Goal: Task Accomplishment & Management: Complete application form

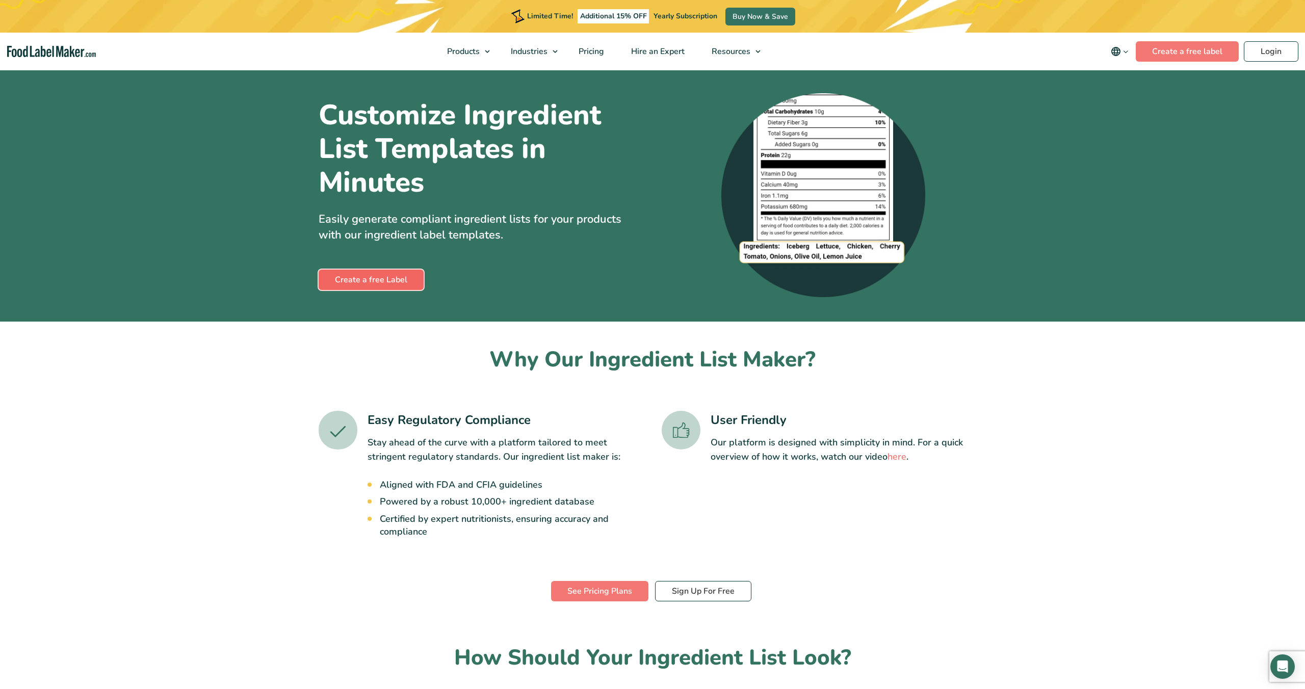
click at [405, 283] on link "Create a free Label" at bounding box center [371, 280] width 105 height 20
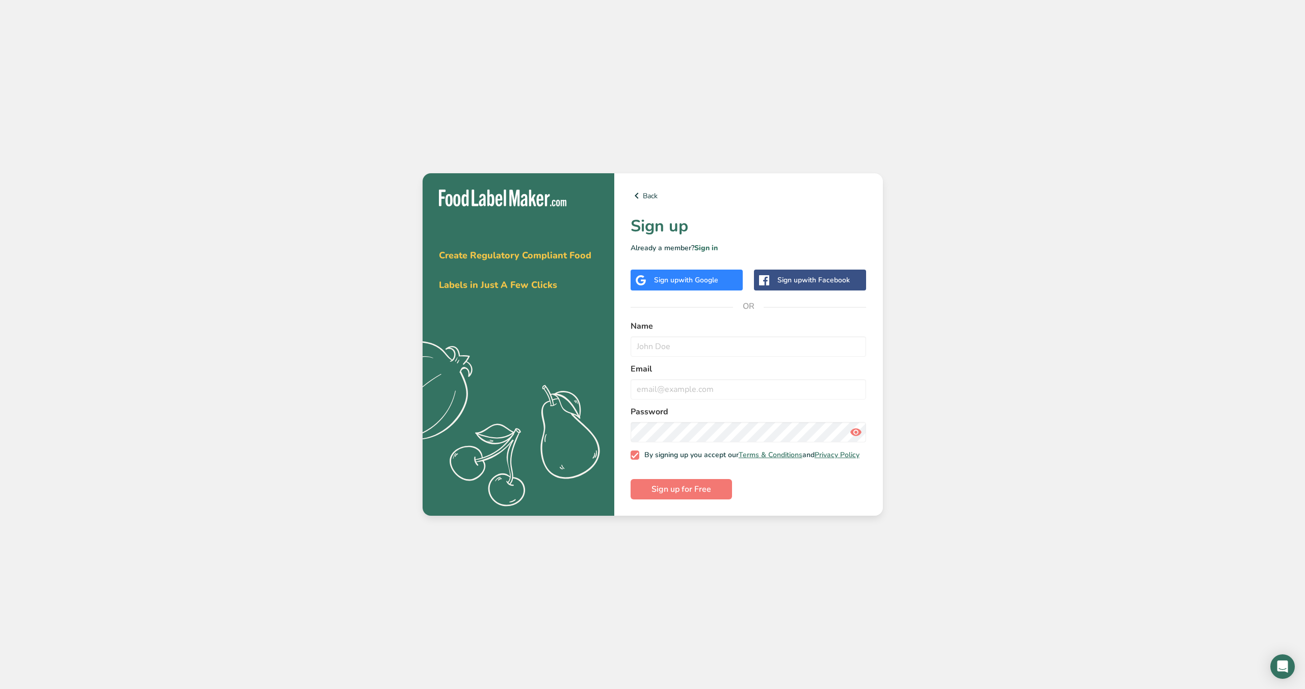
click at [677, 275] on div "Sign up with Google" at bounding box center [686, 280] width 64 height 11
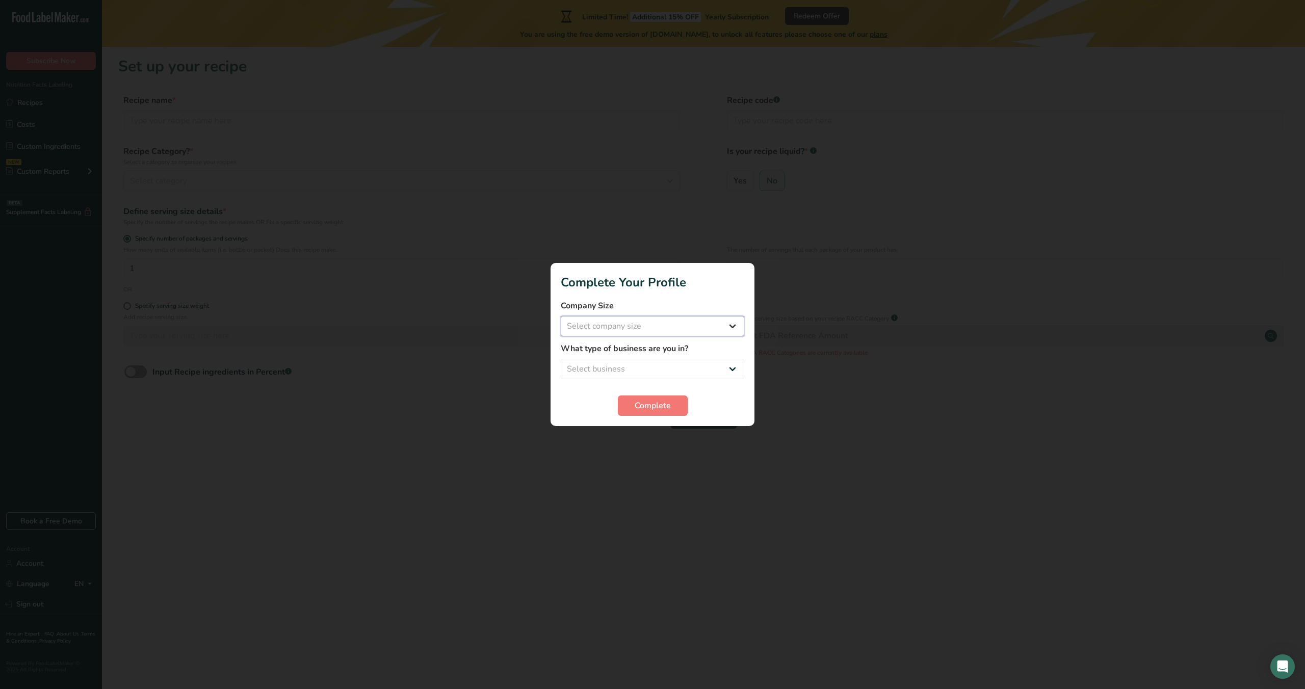
click at [650, 327] on select "Select company size Fewer than 10 Employees 10 to 50 Employees 51 to 500 Employ…" at bounding box center [652, 326] width 183 height 20
click at [689, 364] on select "Select business Packaged Food Manufacturer Restaurant & Cafe Bakery Meal Plans …" at bounding box center [652, 369] width 183 height 20
select select "8"
click at [561, 359] on select "Select business Packaged Food Manufacturer Restaurant & Cafe Bakery Meal Plans …" at bounding box center [652, 369] width 183 height 20
click at [648, 407] on span "Complete" at bounding box center [653, 406] width 36 height 12
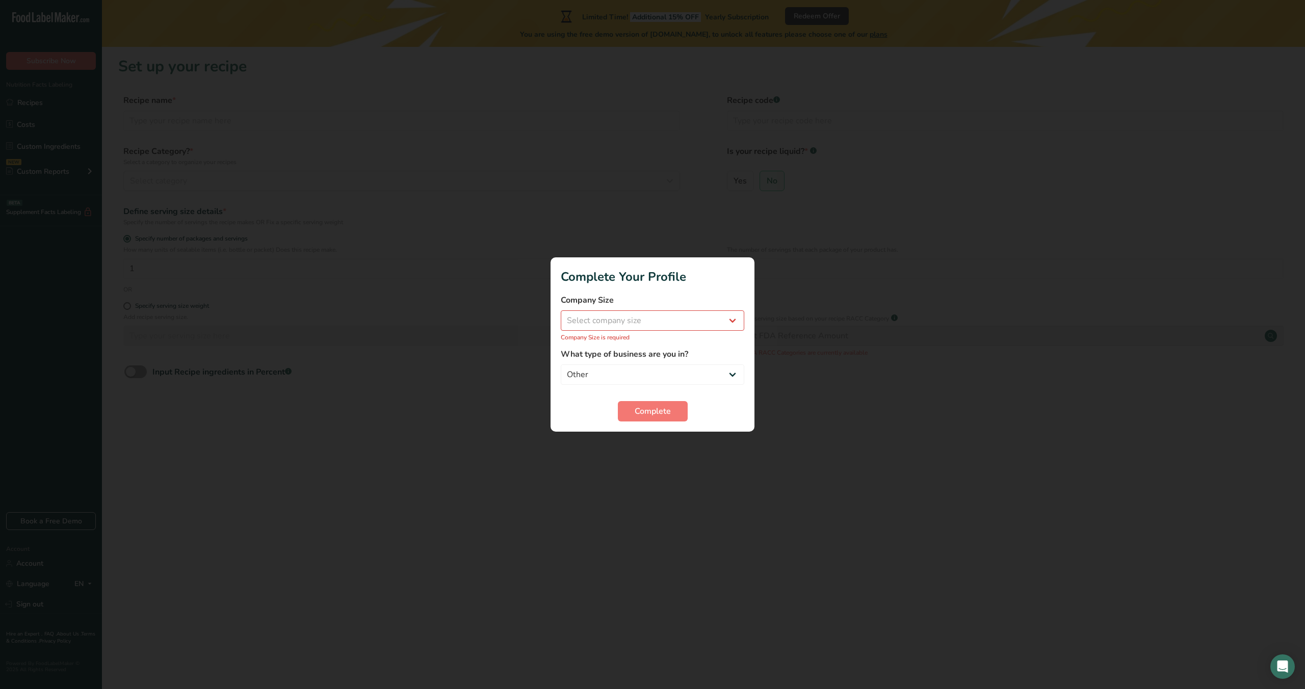
click at [625, 335] on p "Company Size is required" at bounding box center [652, 337] width 183 height 9
click at [625, 328] on select "Select company size Fewer than 10 Employees 10 to 50 Employees 51 to 500 Employ…" at bounding box center [652, 320] width 183 height 20
select select "1"
click at [561, 316] on select "Select company size Fewer than 10 Employees 10 to 50 Employees 51 to 500 Employ…" at bounding box center [652, 320] width 183 height 20
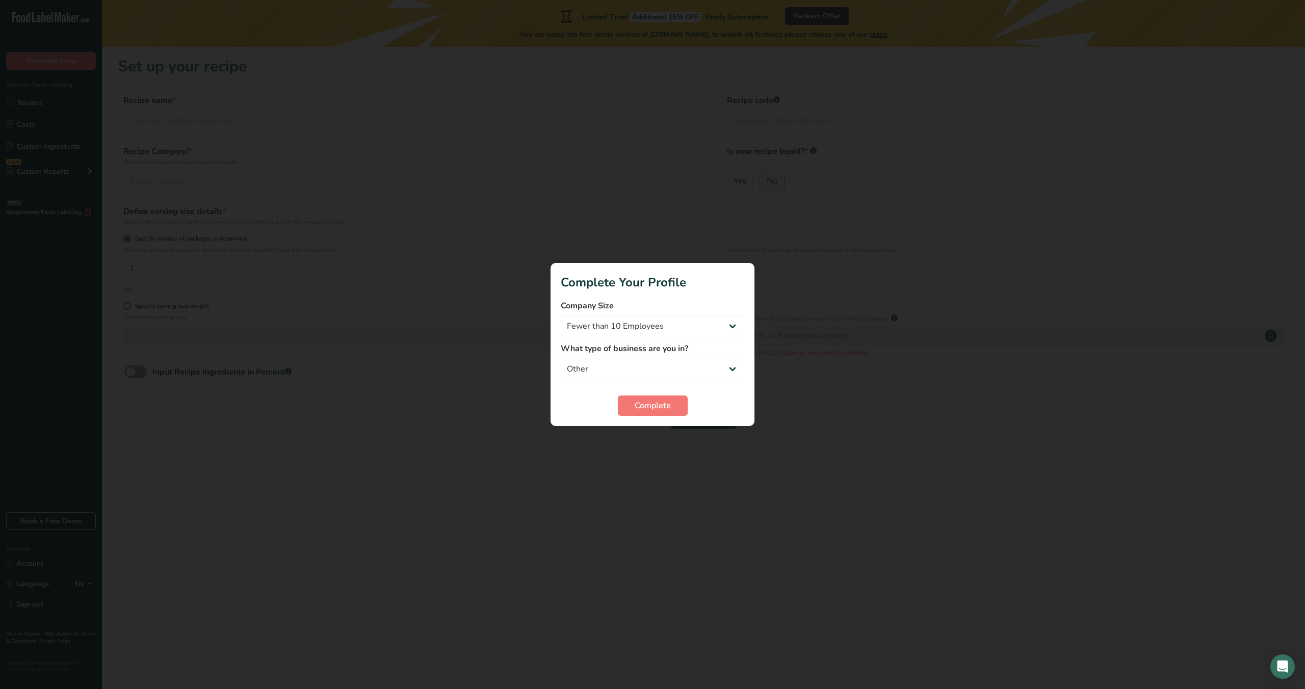
click at [640, 418] on section "Complete Your Profile Company Size Fewer than 10 Employees 10 to 50 Employees 5…" at bounding box center [652, 344] width 204 height 163
click at [643, 413] on button "Complete" at bounding box center [653, 406] width 70 height 20
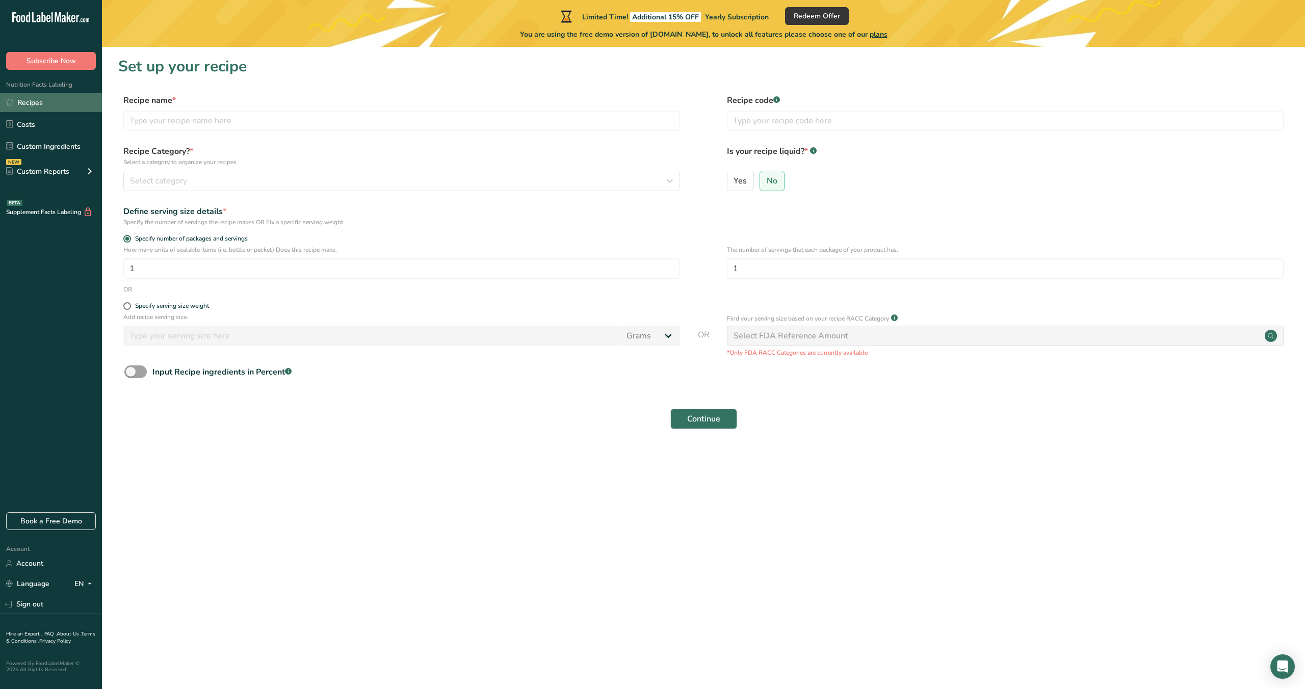
click at [32, 93] on link "Recipes" at bounding box center [51, 102] width 102 height 19
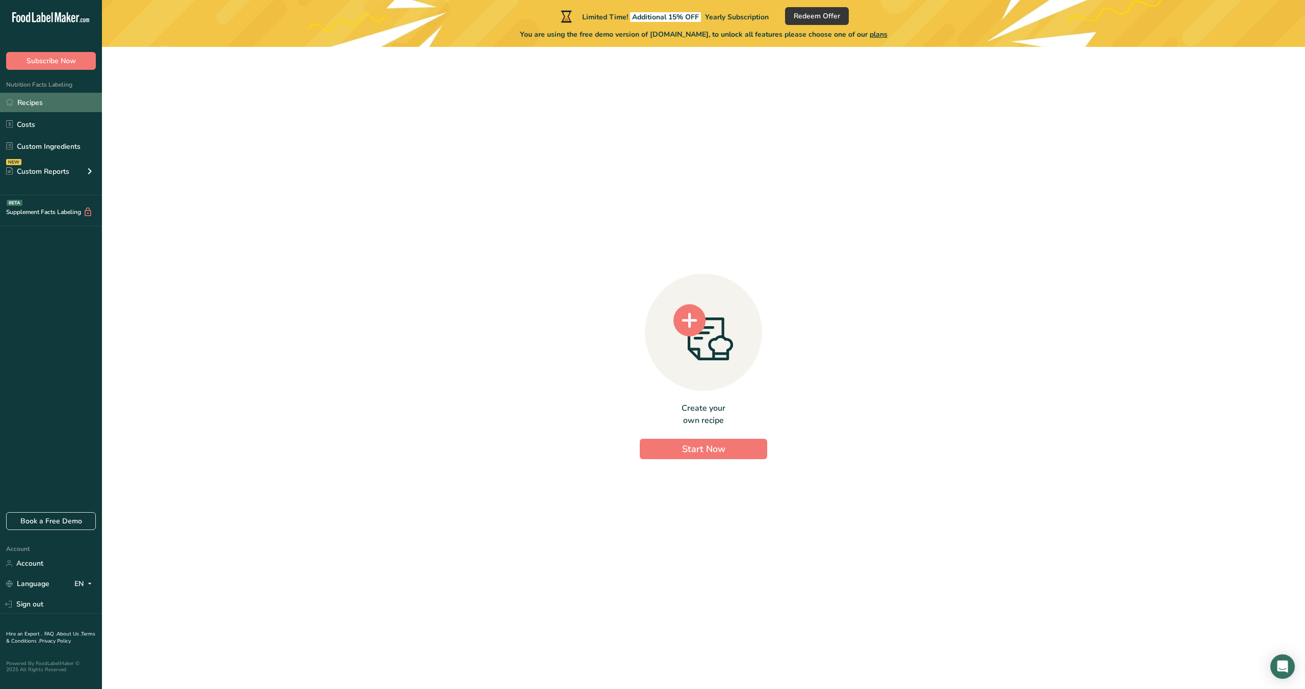
click at [58, 99] on link "Recipes" at bounding box center [51, 102] width 102 height 19
click at [678, 334] on icon at bounding box center [703, 332] width 60 height 57
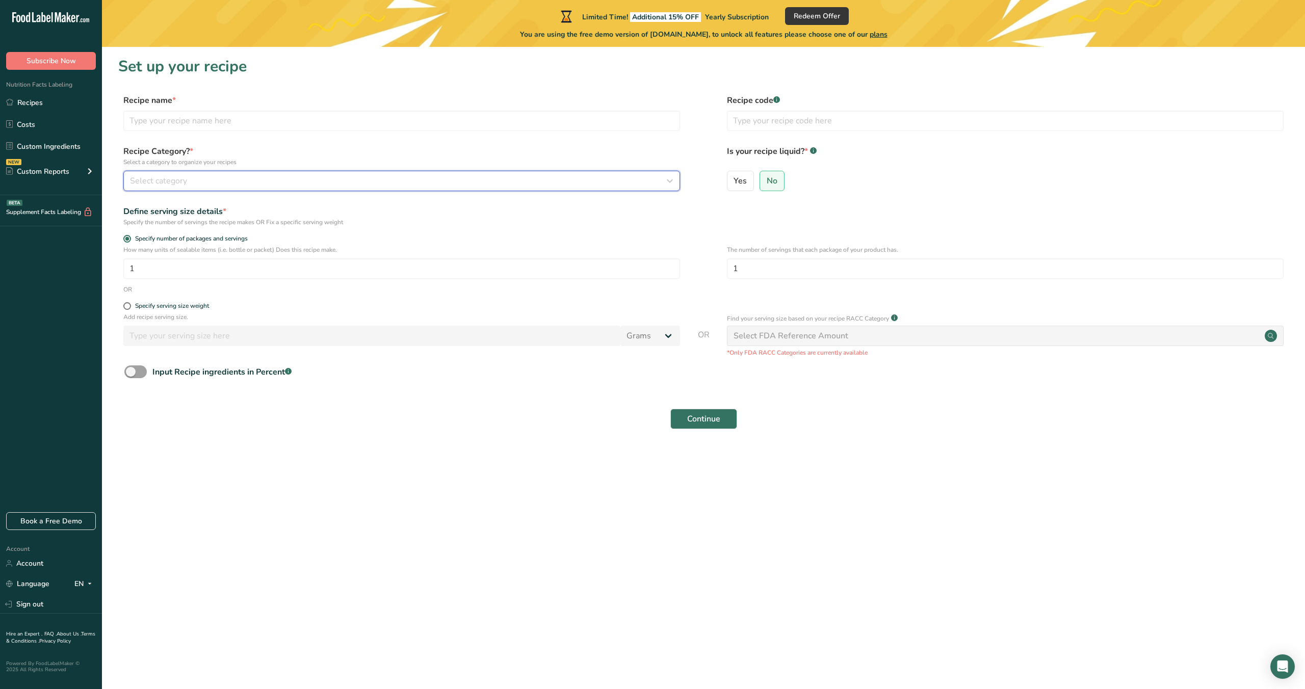
click at [276, 175] on div "Select category" at bounding box center [398, 181] width 537 height 12
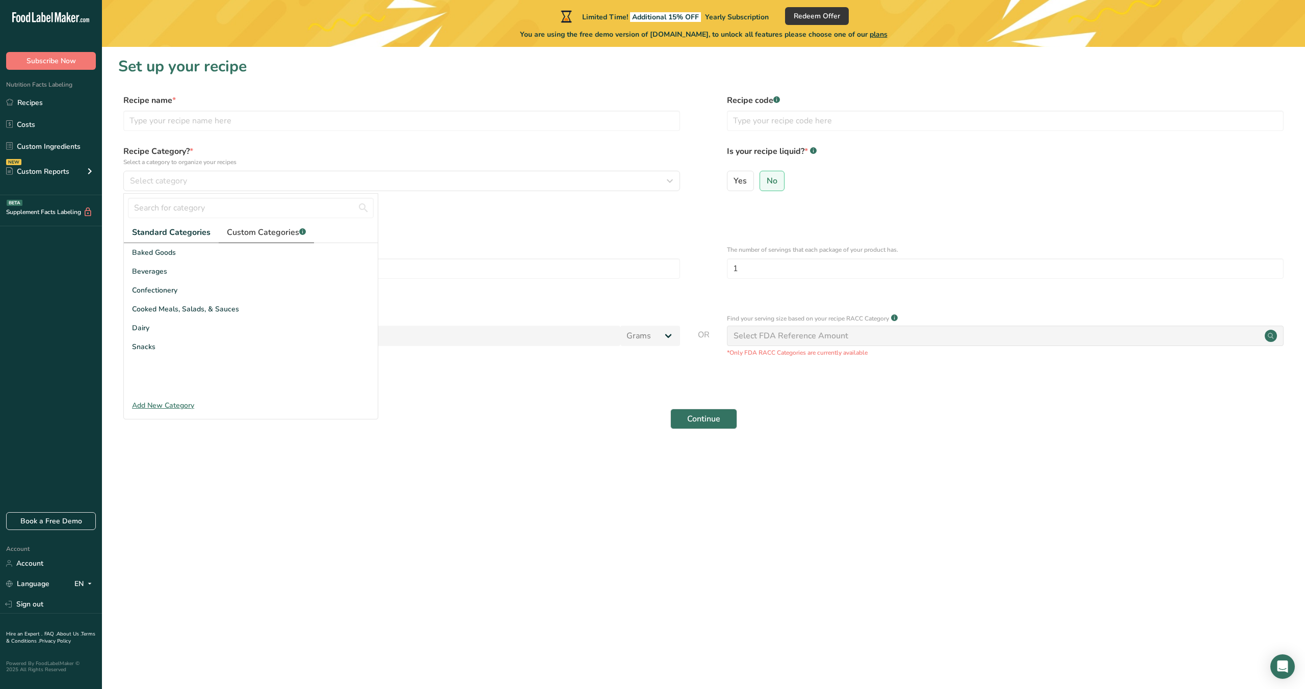
click at [259, 238] on span "Custom Categories .a-a{fill:#347362;}.b-a{fill:#fff;}" at bounding box center [266, 232] width 79 height 12
click at [166, 406] on div "Add New Category" at bounding box center [251, 405] width 254 height 11
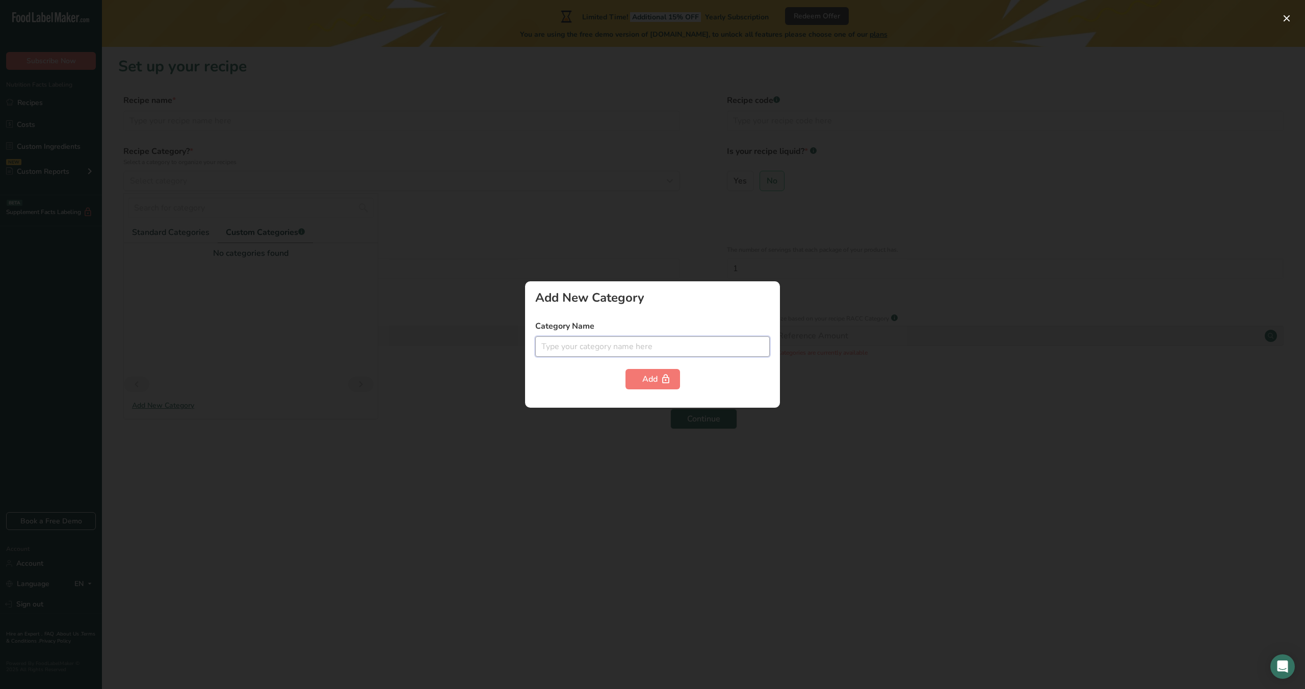
click at [624, 343] on input "text" at bounding box center [652, 346] width 234 height 20
click at [551, 241] on div at bounding box center [652, 344] width 1305 height 689
